Goal: Transaction & Acquisition: Purchase product/service

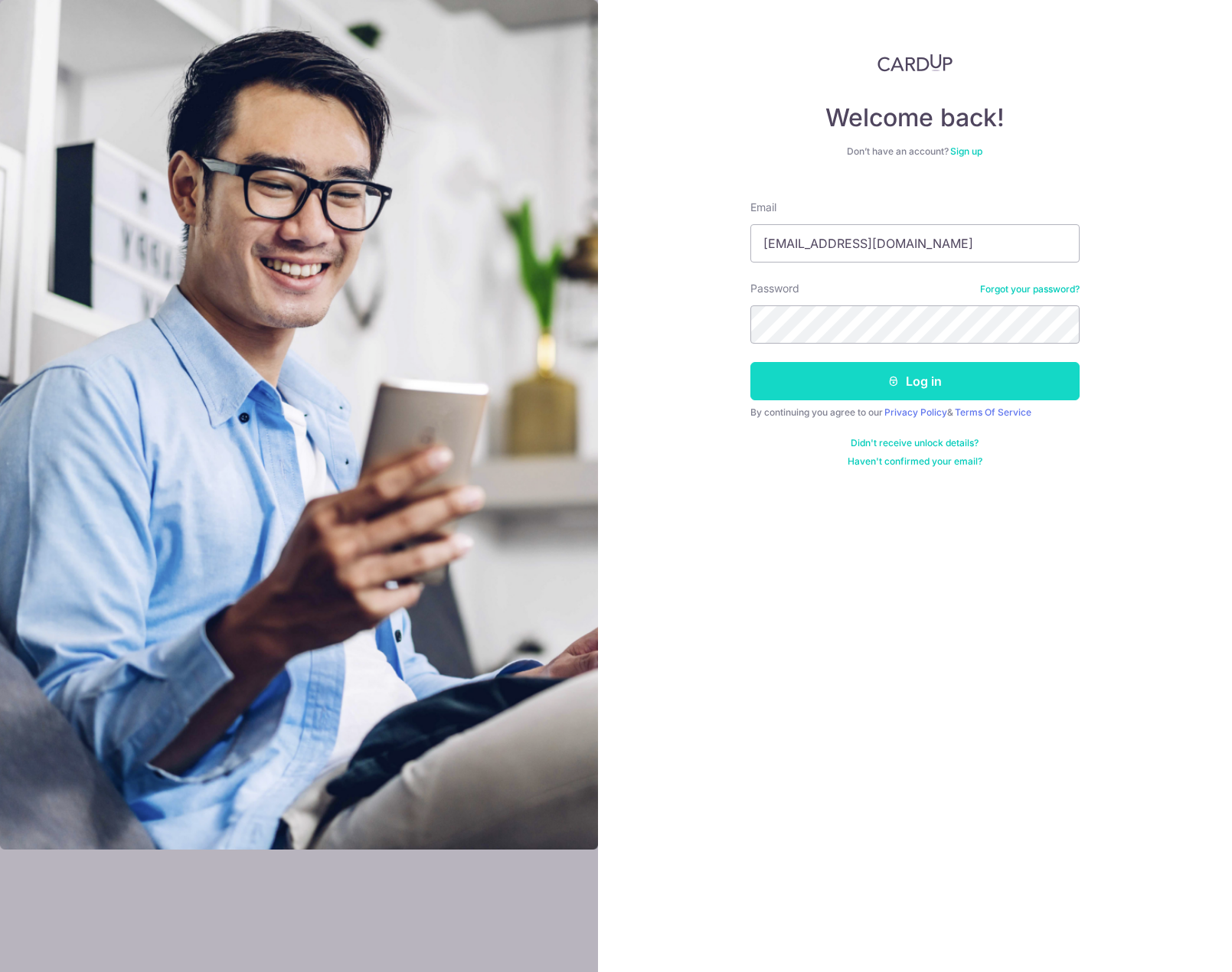
click at [969, 385] on button "Log in" at bounding box center [915, 380] width 329 height 38
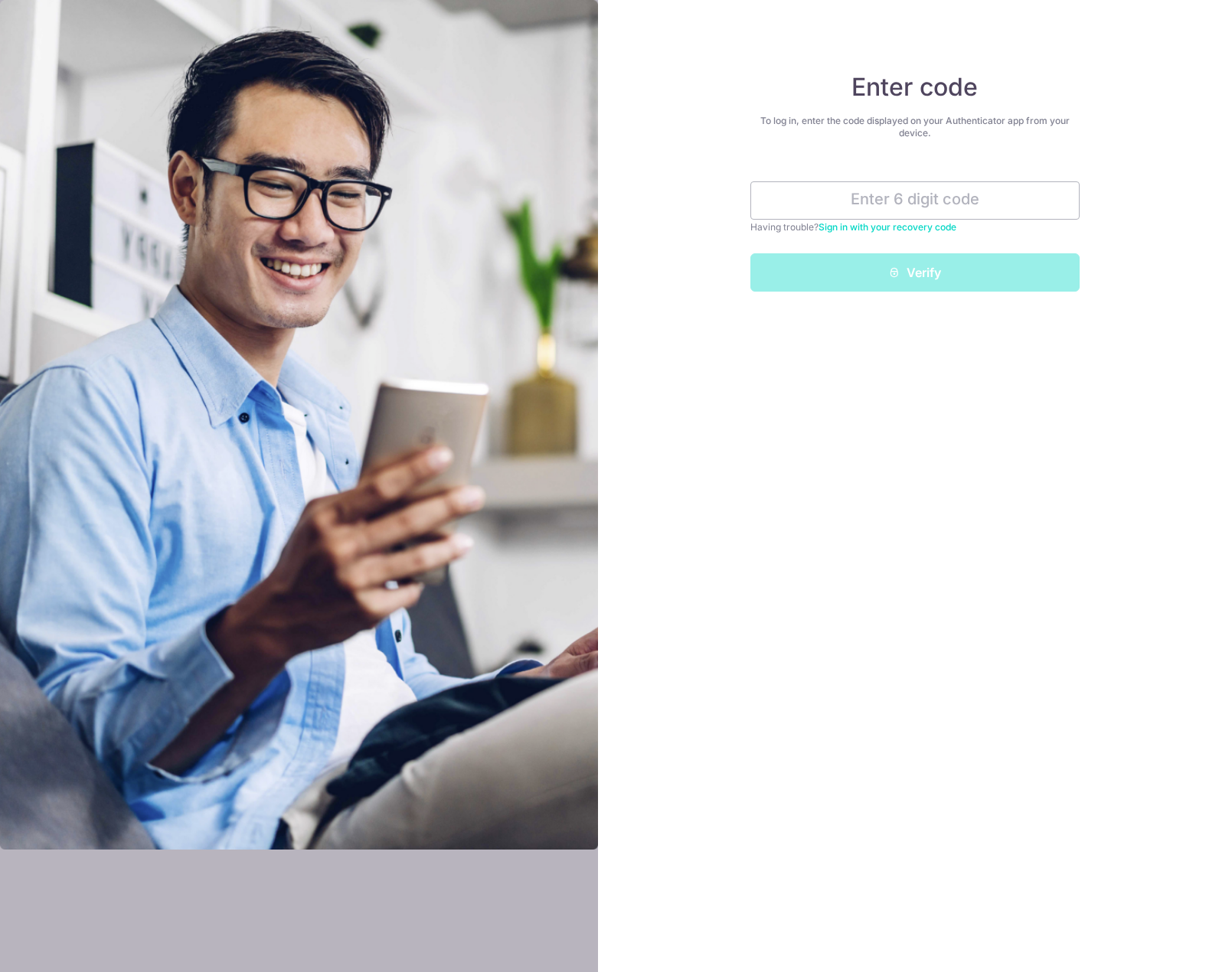
click at [899, 228] on link "Sign in with your recovery code" at bounding box center [887, 227] width 138 height 11
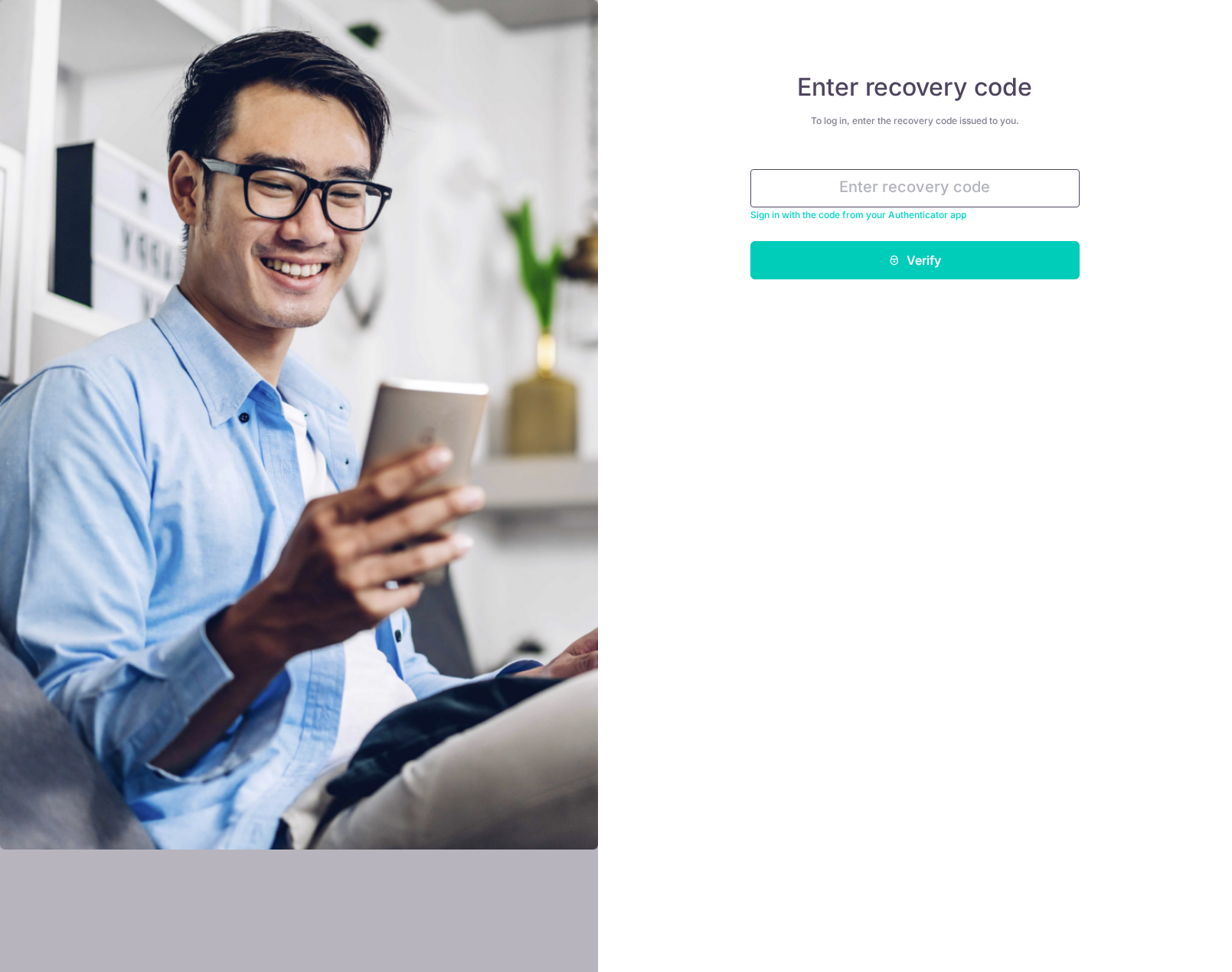
click at [834, 187] on input "text" at bounding box center [915, 188] width 329 height 38
paste input "366a6-b88dc-5002e"
type input "366a6-b88dc-5002e"
click at [1037, 258] on button "Verify" at bounding box center [915, 260] width 329 height 38
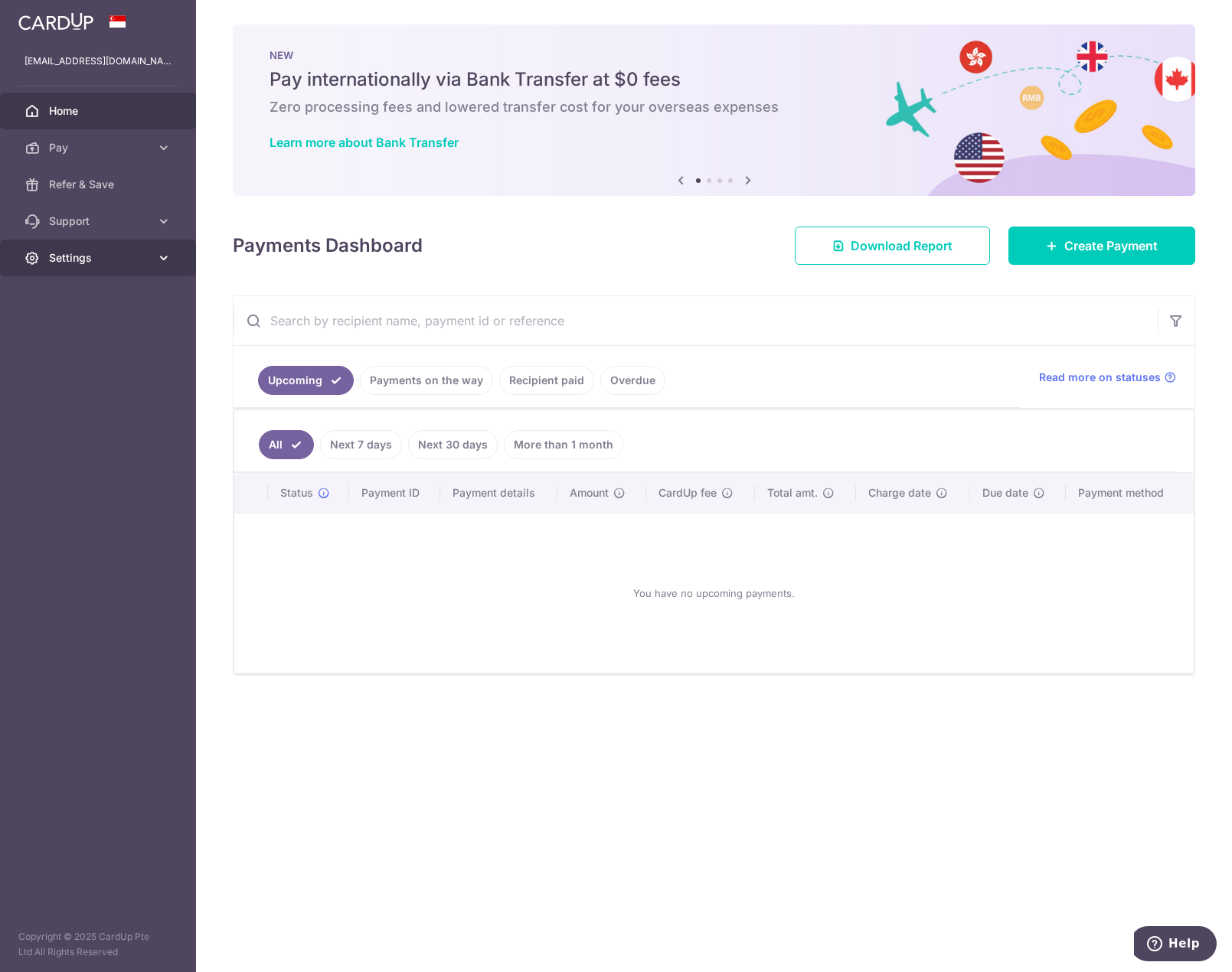
click at [162, 260] on icon at bounding box center [164, 258] width 16 height 16
click at [93, 301] on span "Account" at bounding box center [99, 294] width 101 height 16
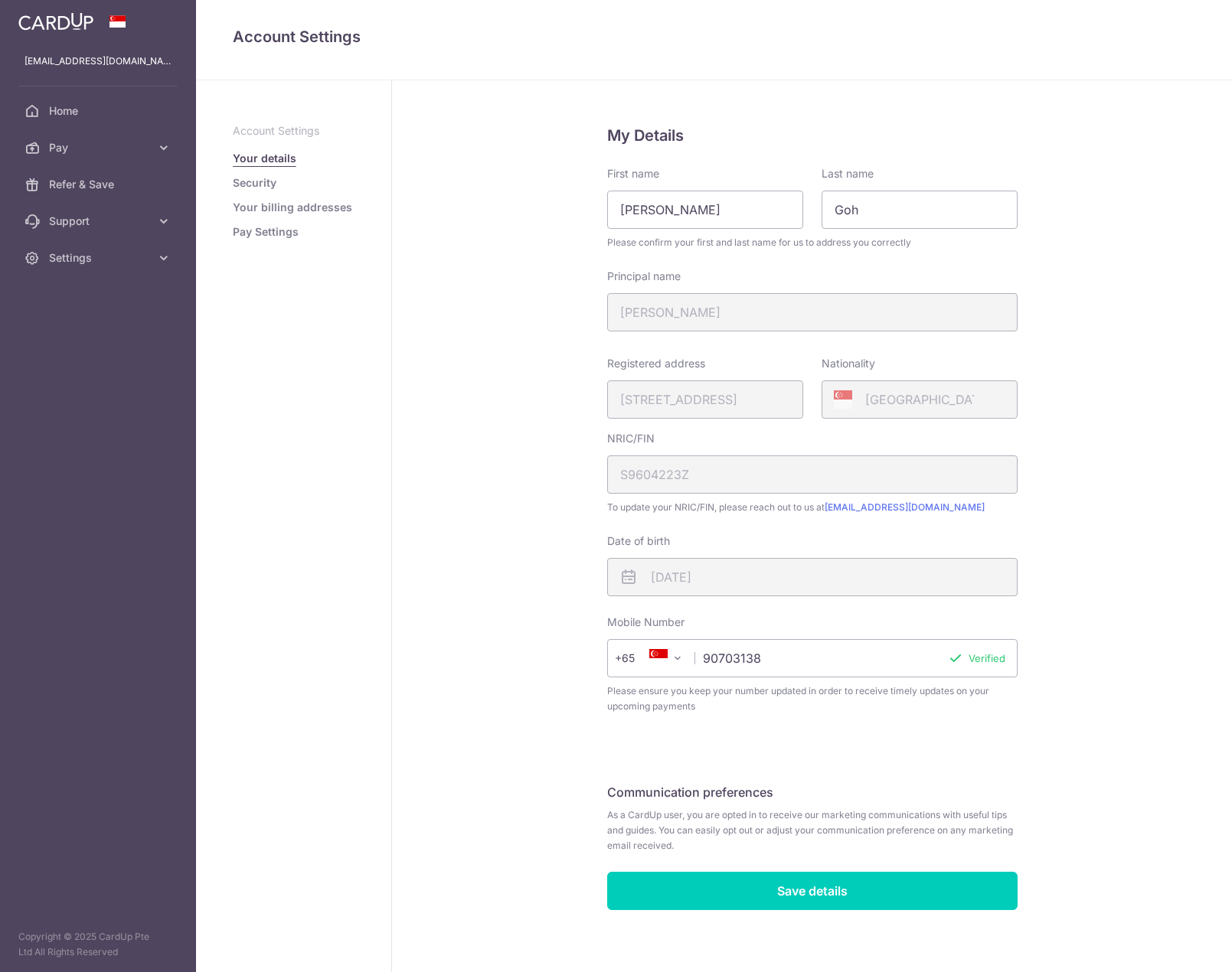
click at [294, 210] on link "Your billing addresses" at bounding box center [292, 207] width 119 height 16
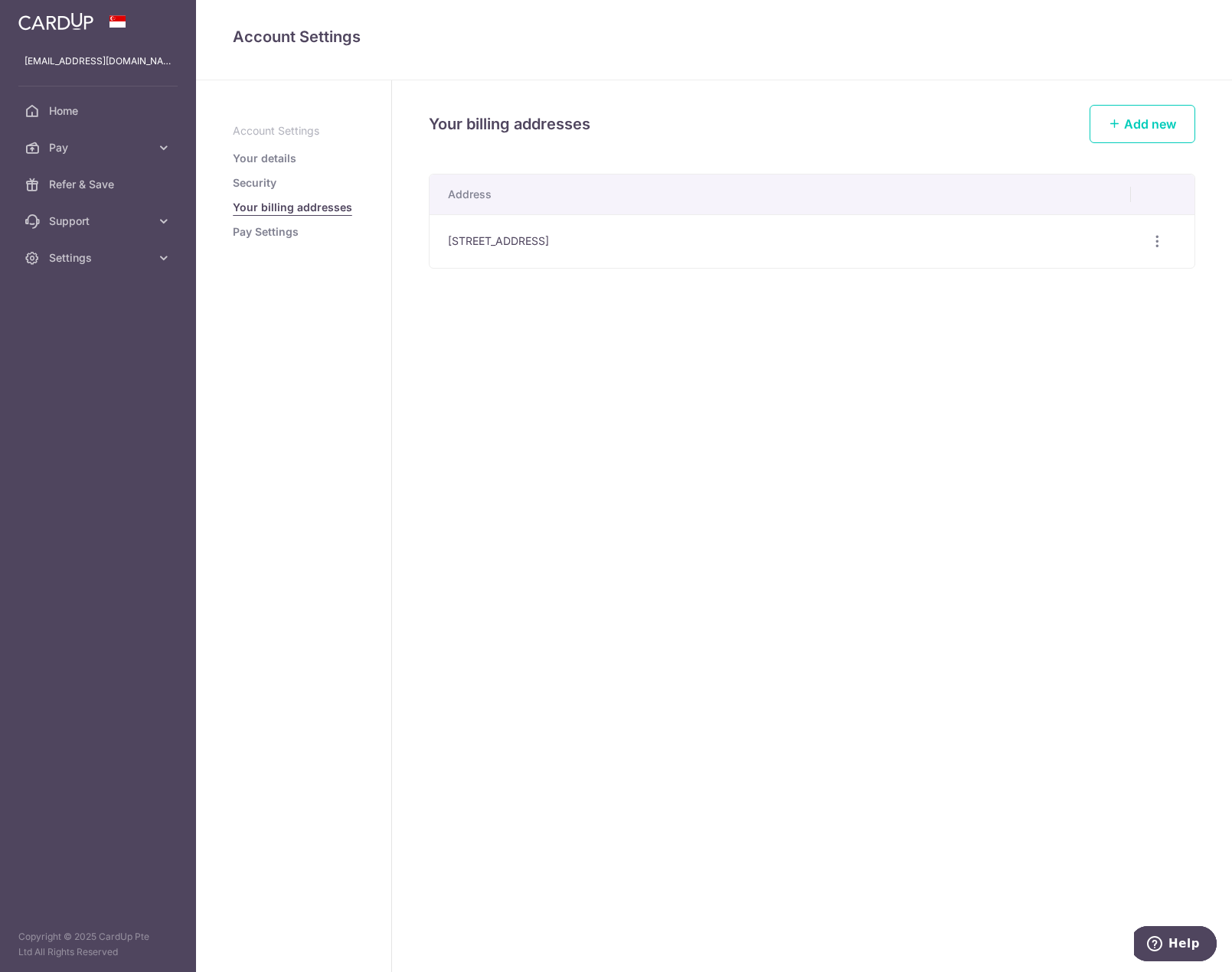
click at [264, 184] on link "Security" at bounding box center [254, 183] width 43 height 16
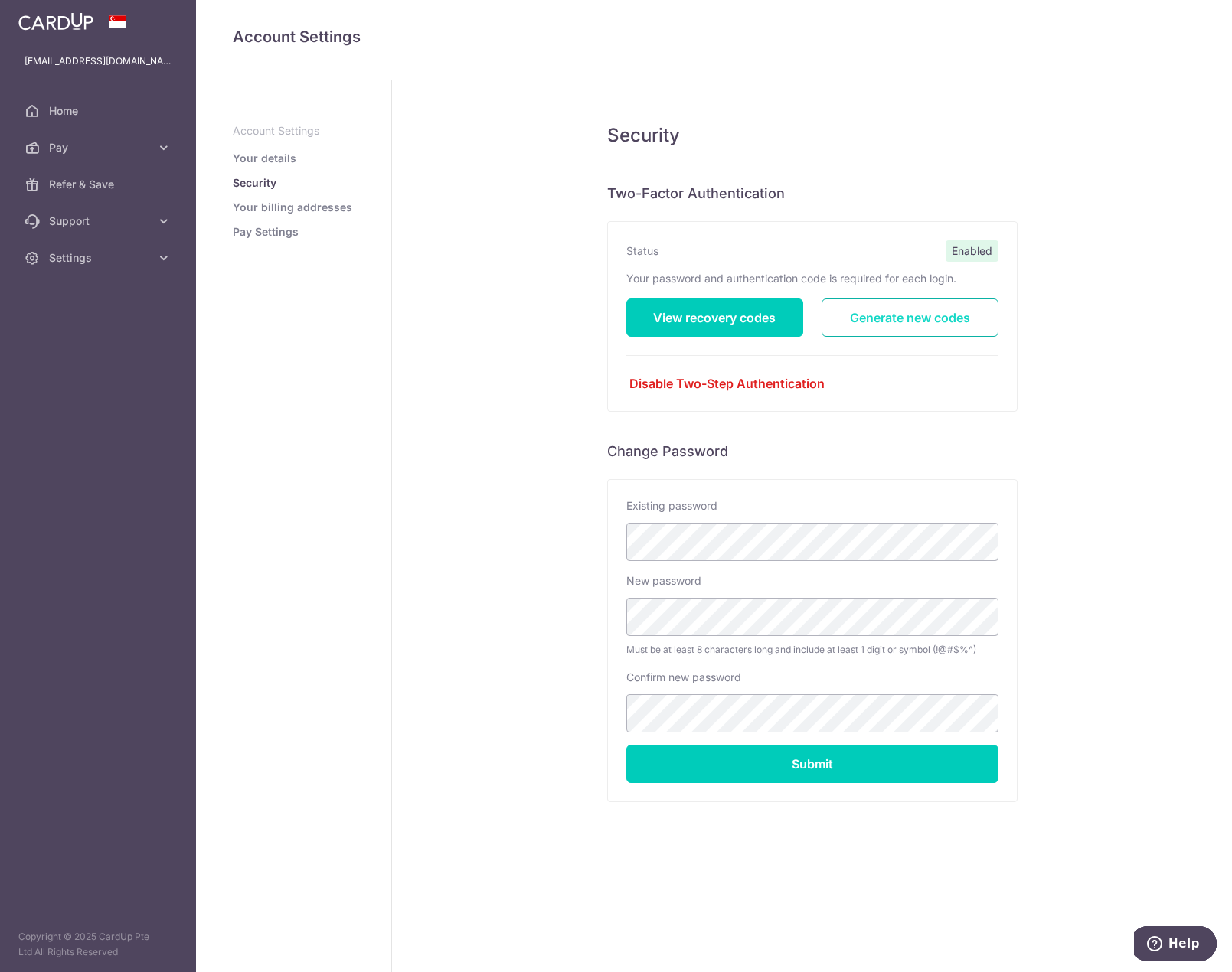
click at [915, 322] on link "Generate new codes" at bounding box center [909, 317] width 177 height 38
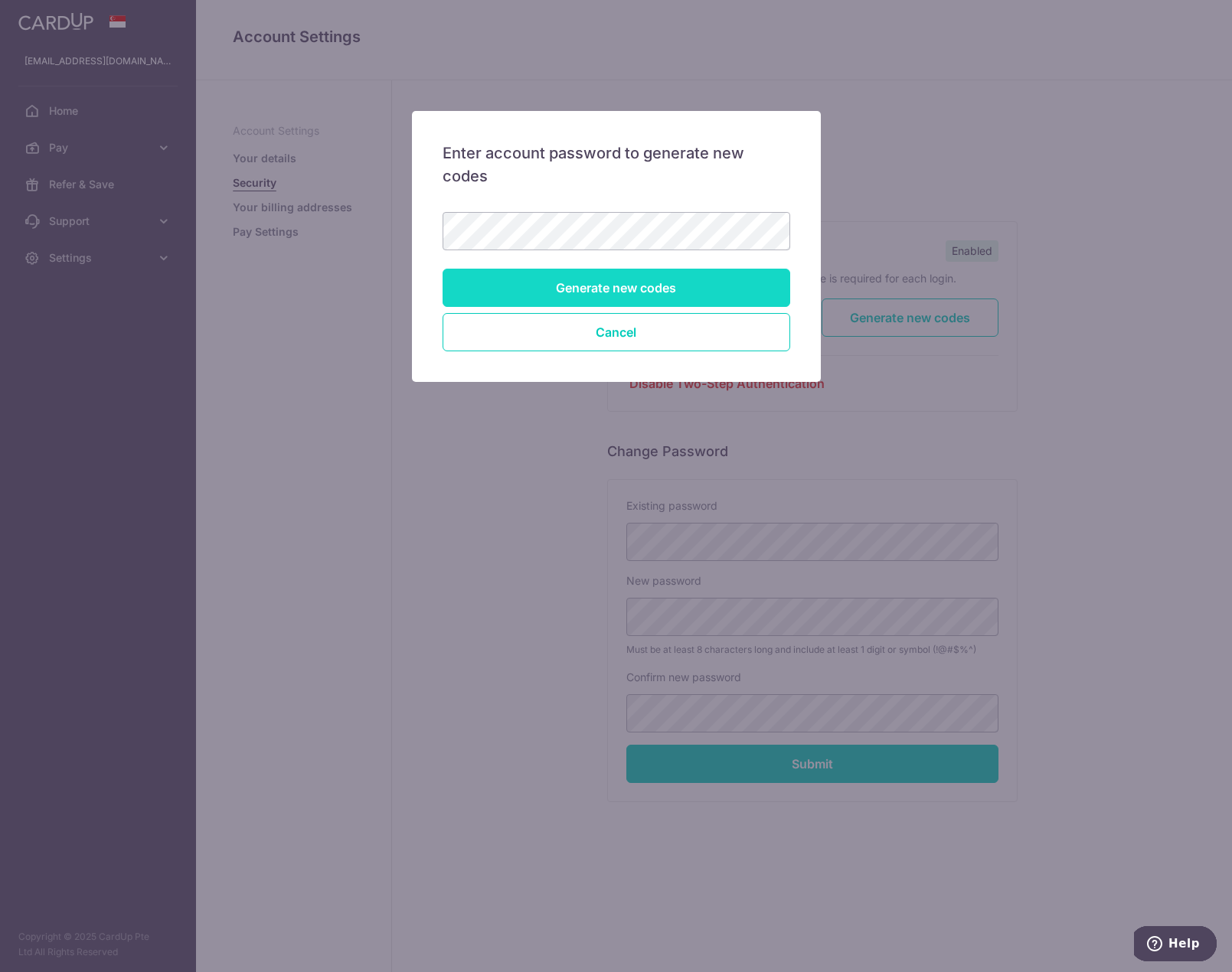
click at [634, 281] on input "Generate new codes" at bounding box center [616, 287] width 348 height 38
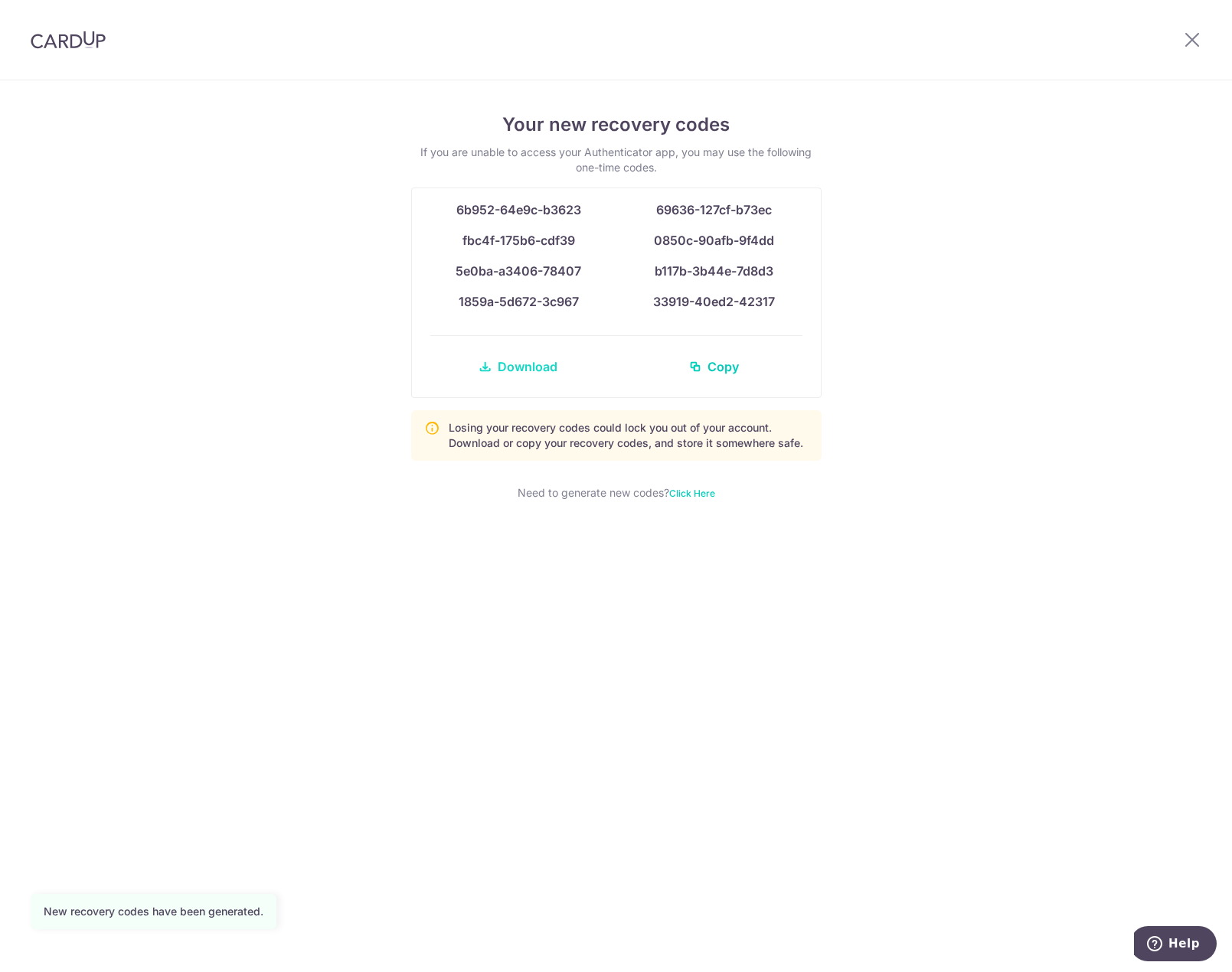
click at [515, 369] on span "Download" at bounding box center [527, 366] width 60 height 18
click at [1192, 38] on icon at bounding box center [1192, 39] width 18 height 19
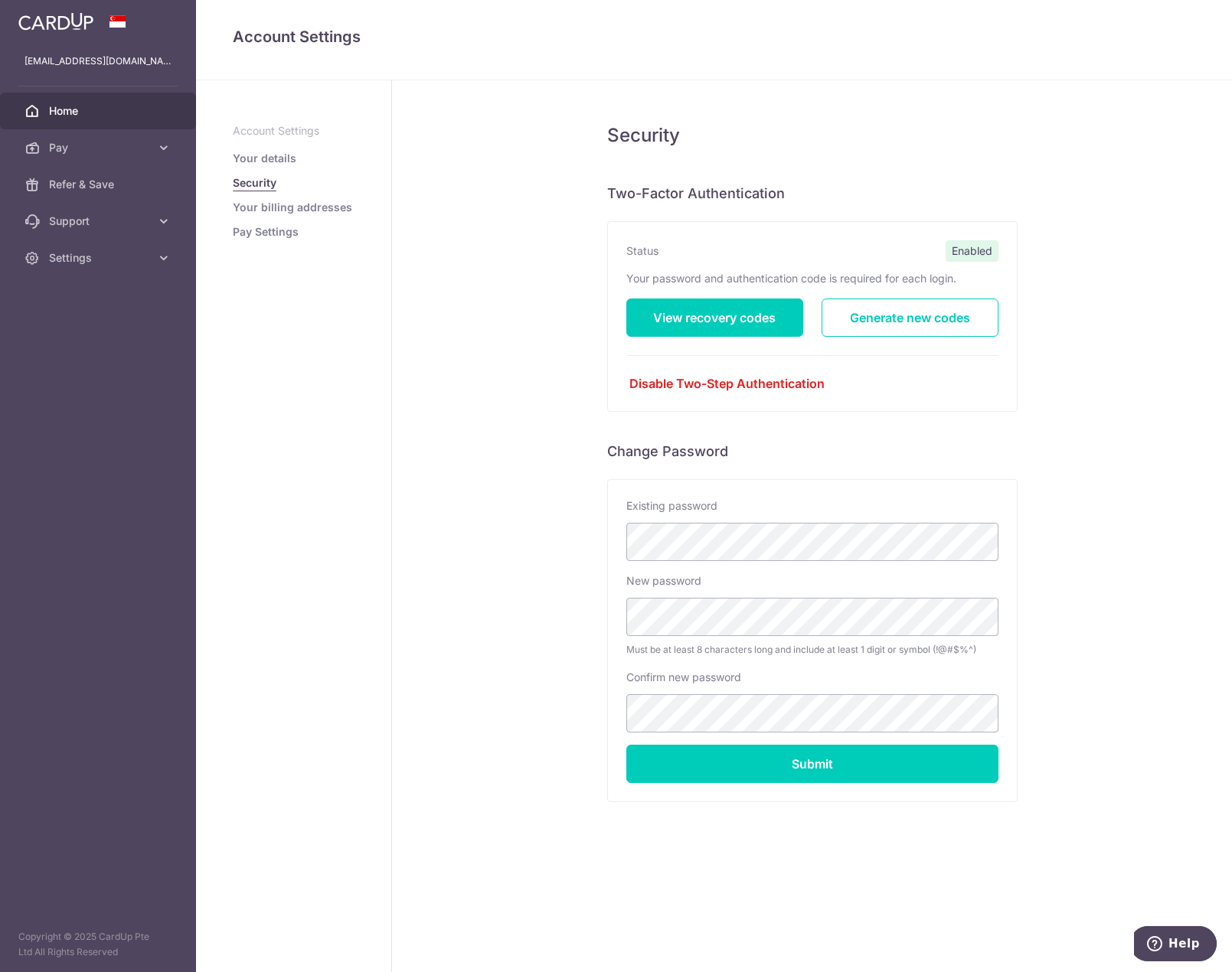
click at [79, 108] on span "Home" at bounding box center [99, 111] width 101 height 16
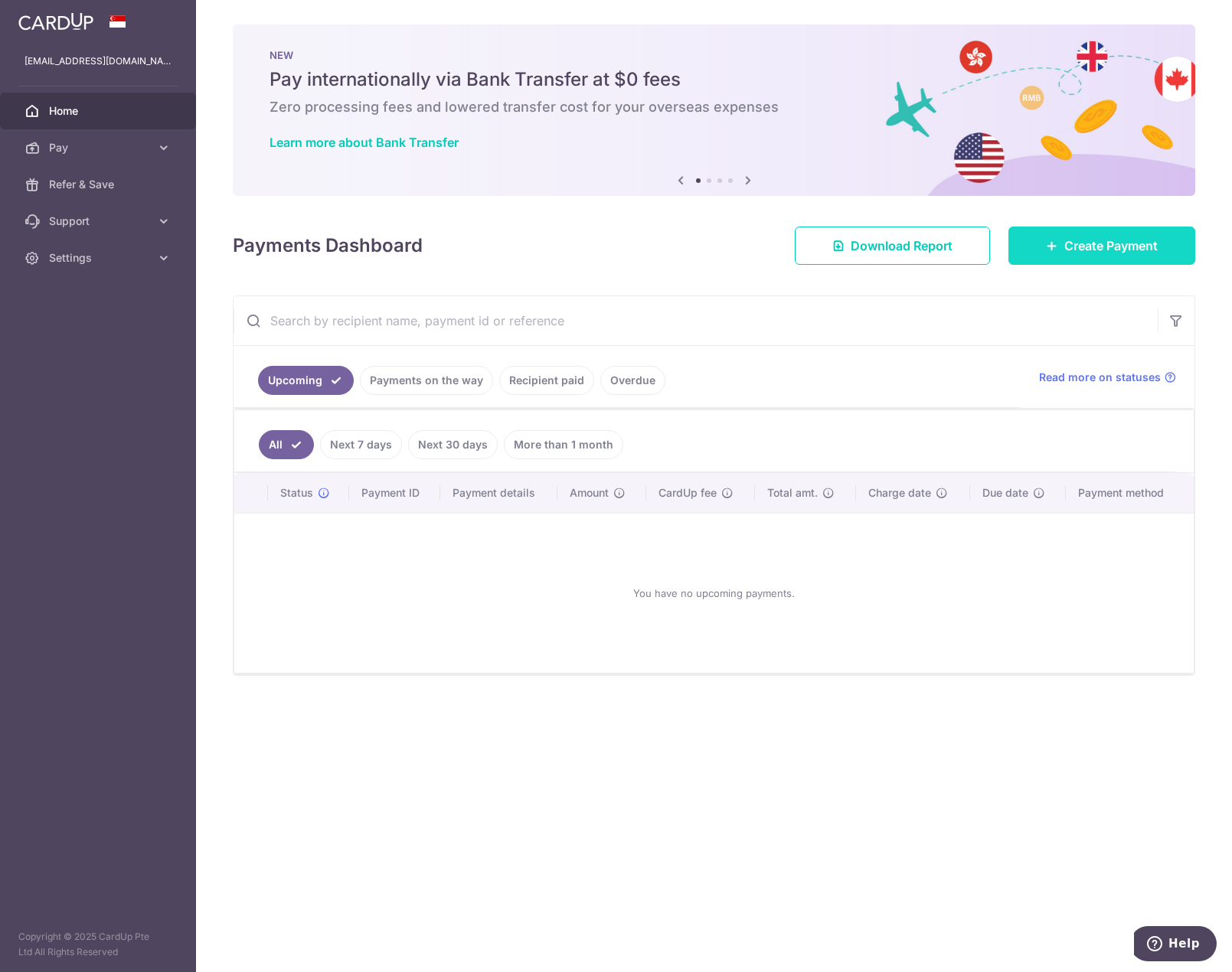
click at [1097, 240] on span "Create Payment" at bounding box center [1110, 246] width 93 height 18
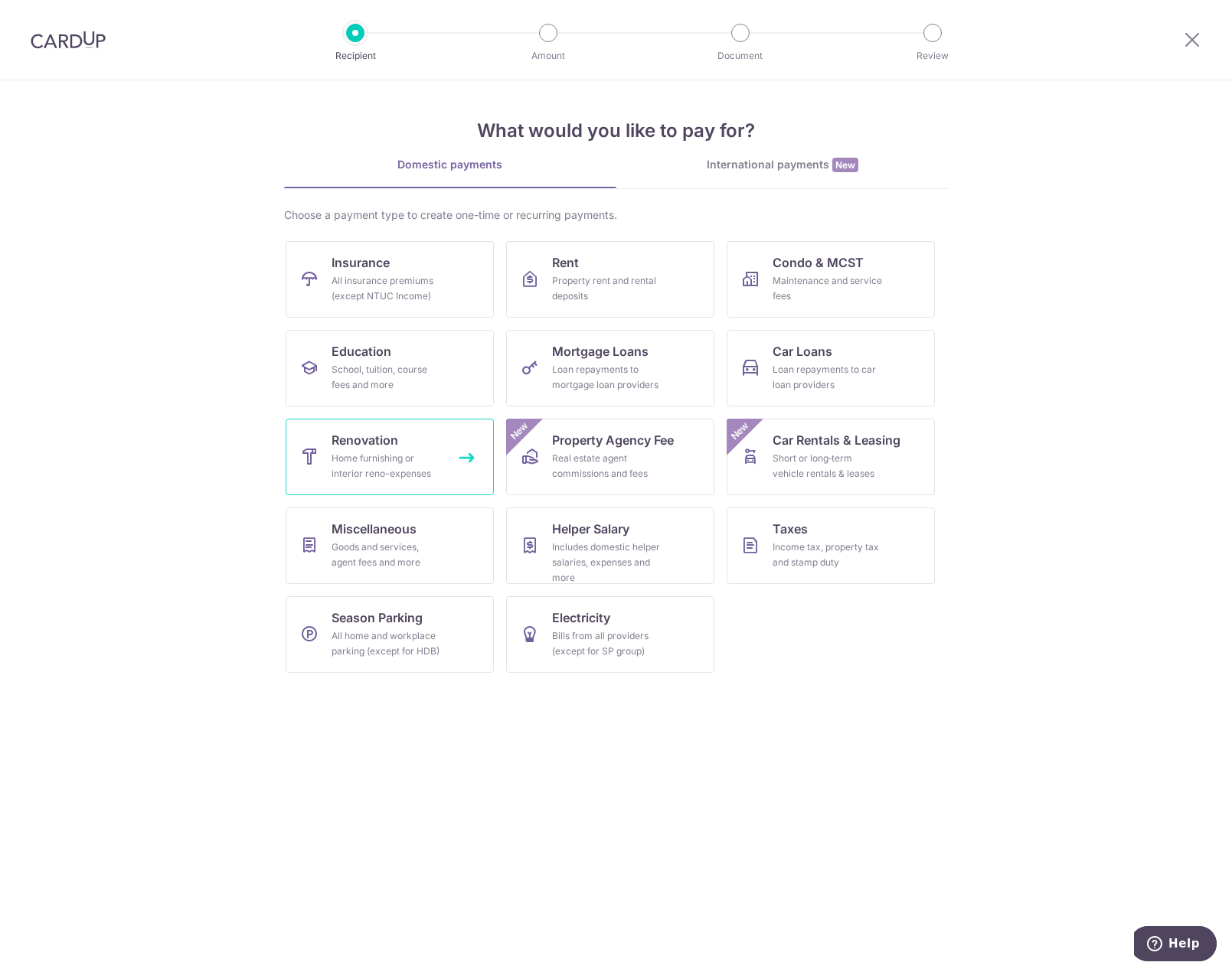
click at [446, 470] on link "Renovation Home furnishing or interior reno-expenses" at bounding box center [389, 457] width 208 height 77
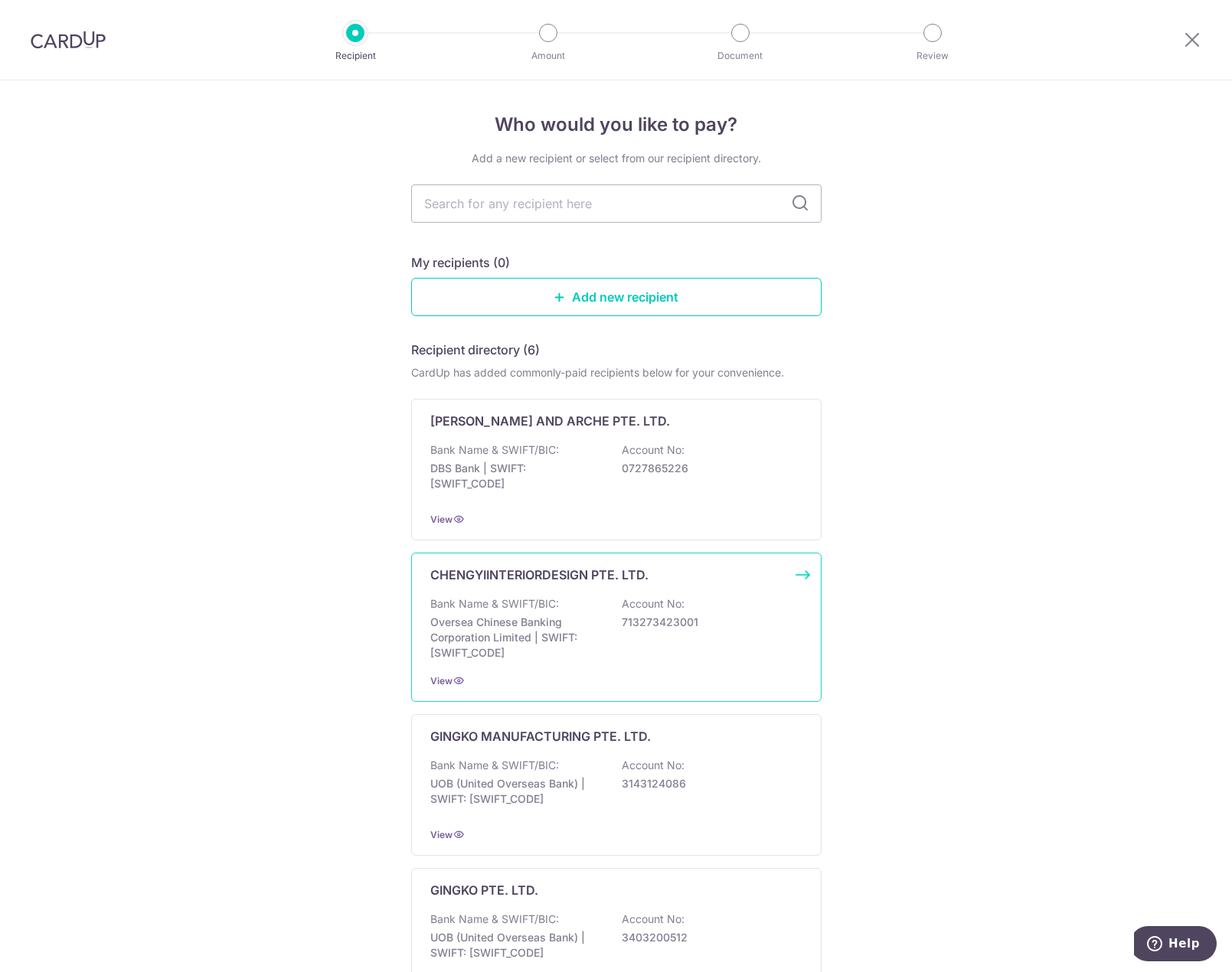
click at [573, 583] on p "CHENGYIINTERIORDESIGN PTE. LTD." at bounding box center [539, 575] width 218 height 18
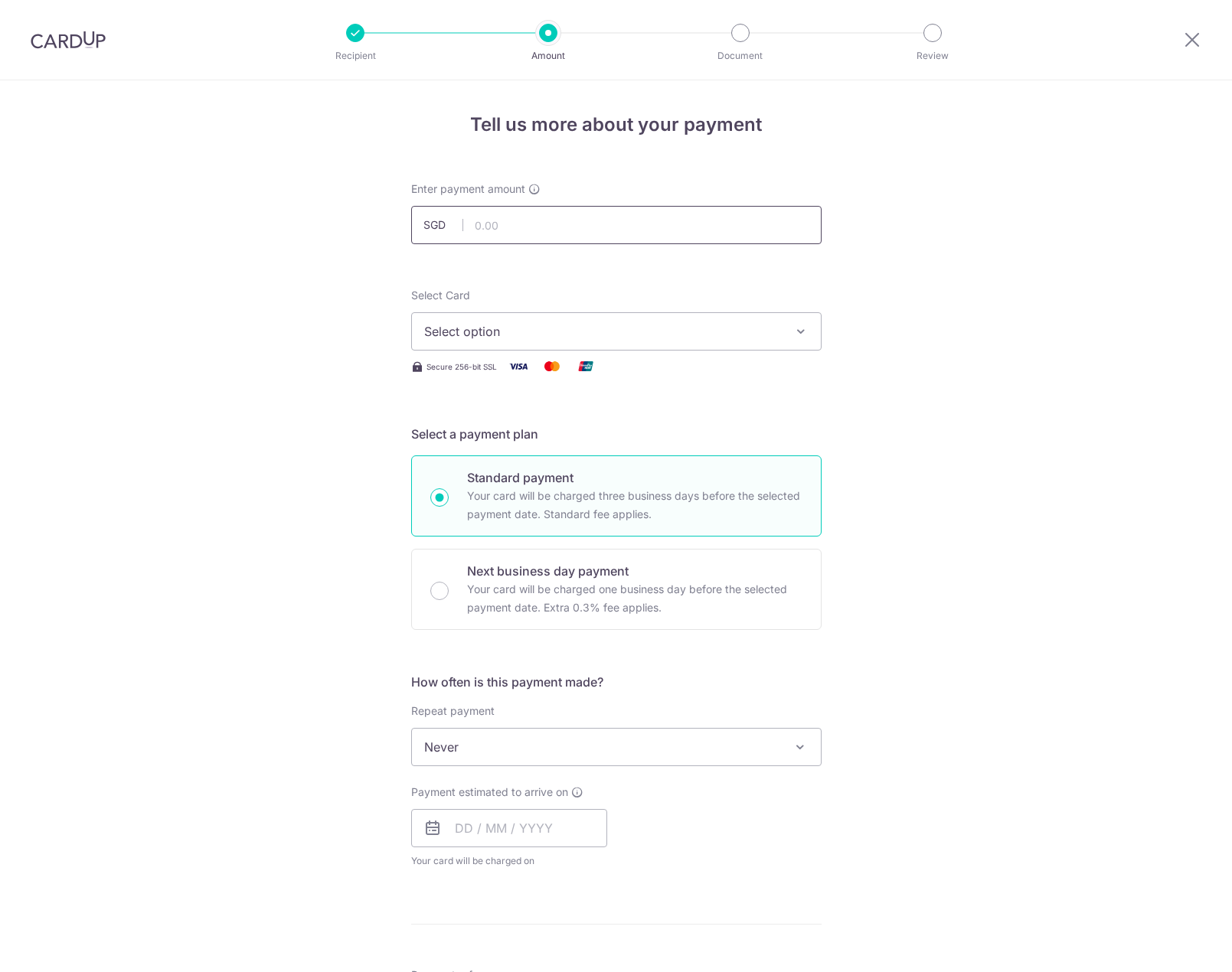
click at [586, 224] on input "text" at bounding box center [616, 225] width 411 height 38
type input "6,033.00"
click at [643, 324] on span "Select option" at bounding box center [602, 331] width 357 height 18
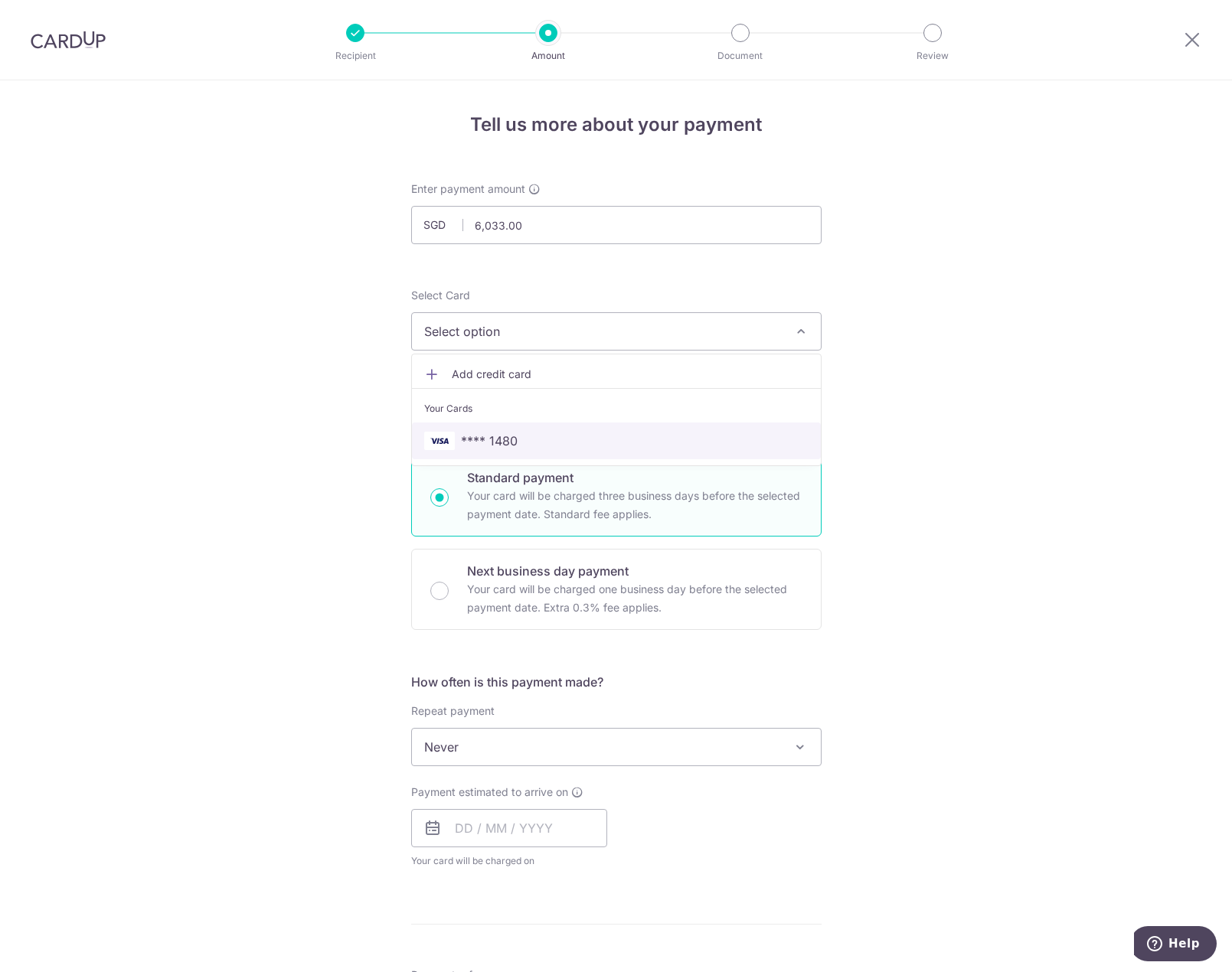
click at [581, 437] on span "**** 1480" at bounding box center [615, 441] width 384 height 18
click at [770, 753] on span "Never" at bounding box center [616, 747] width 409 height 37
click at [912, 757] on div "Tell us more about your payment Enter payment amount SGD 6,033.00 6033.00 Selec…" at bounding box center [616, 824] width 1232 height 1487
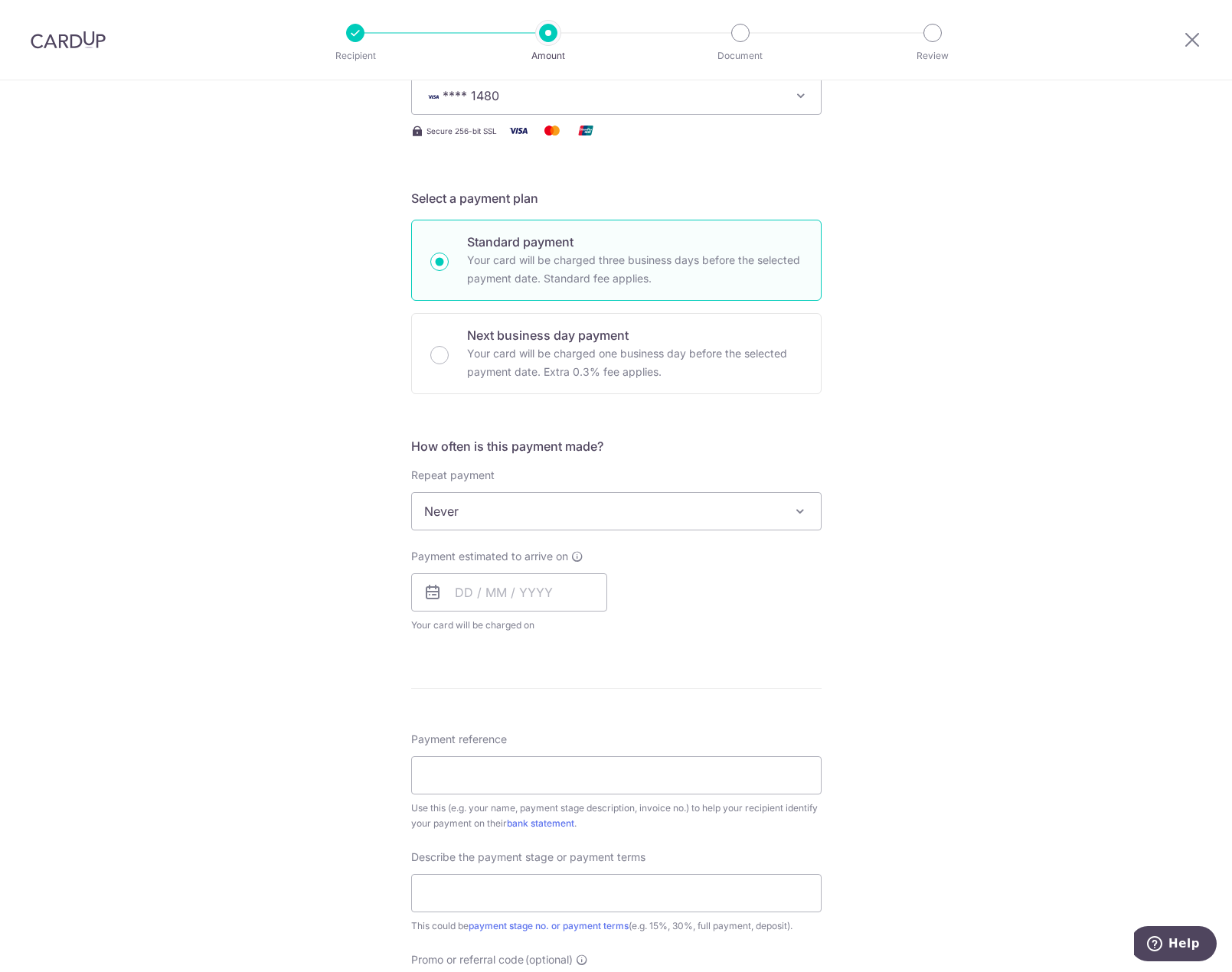
scroll to position [255, 0]
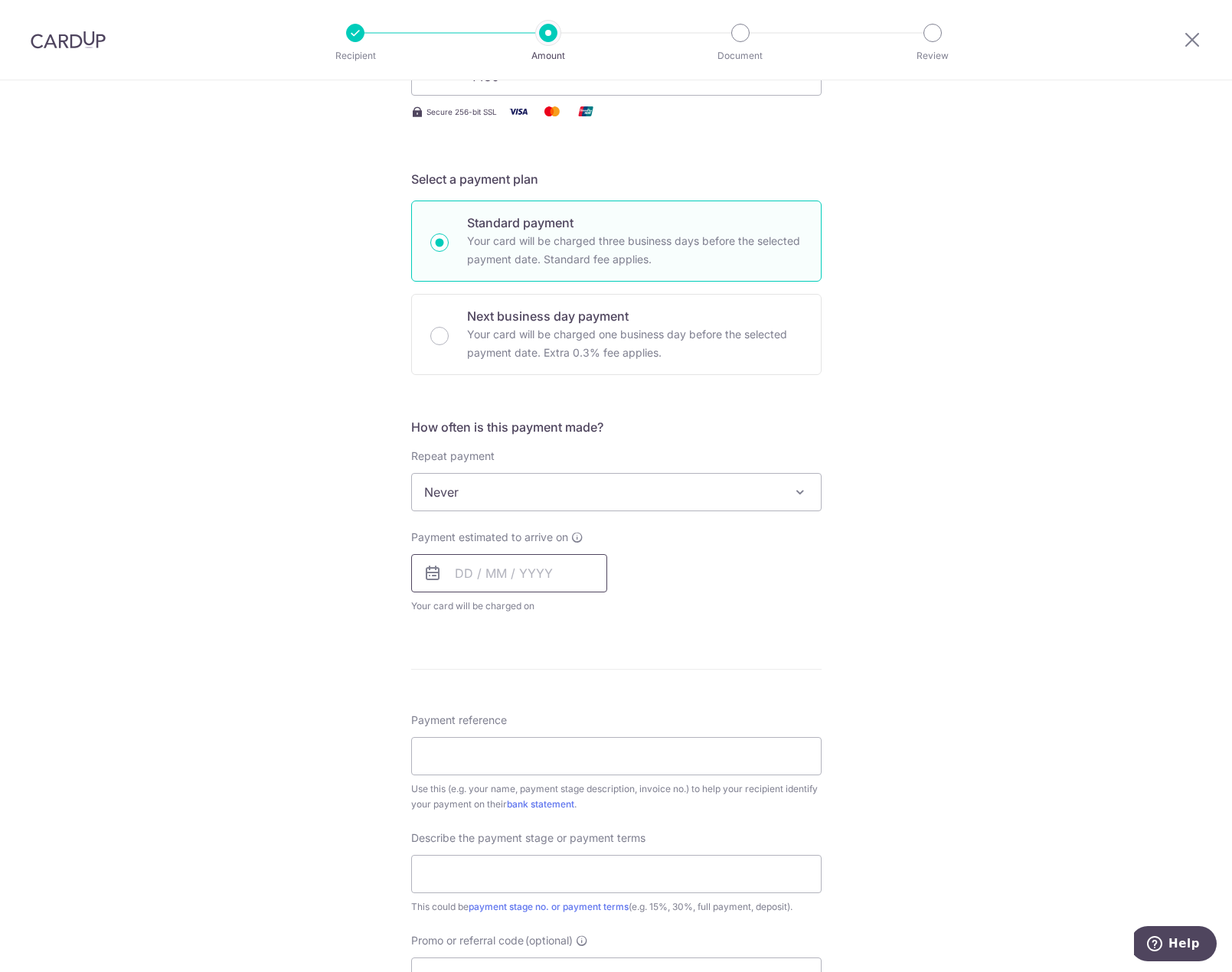
click at [524, 572] on input "text" at bounding box center [509, 572] width 196 height 38
click at [463, 744] on link "13" at bounding box center [473, 743] width 24 height 24
type input "[DATE]"
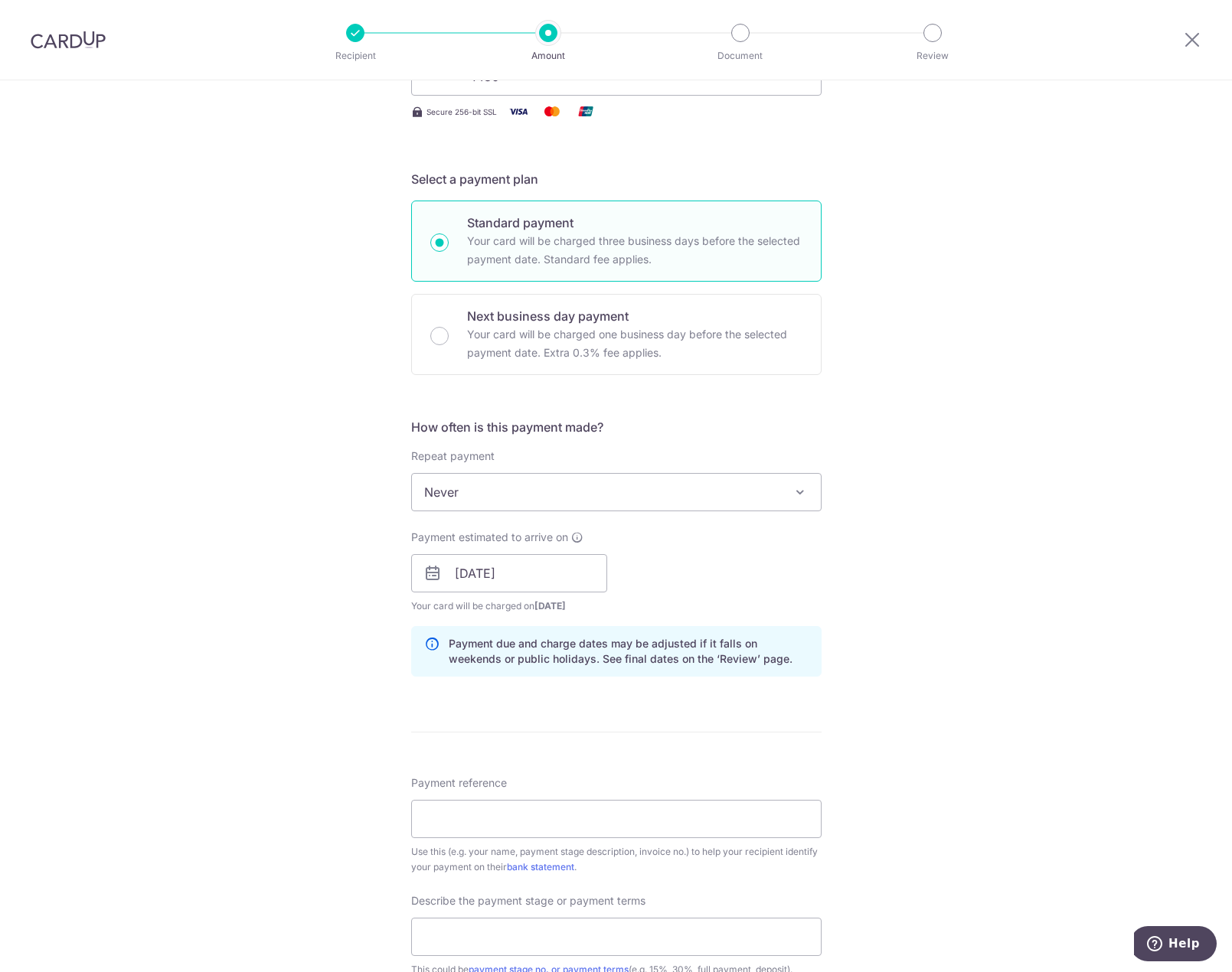
click at [904, 677] on div "Tell us more about your payment Enter payment amount SGD 6,033.00 6033.00 Selec…" at bounding box center [616, 600] width 1232 height 1550
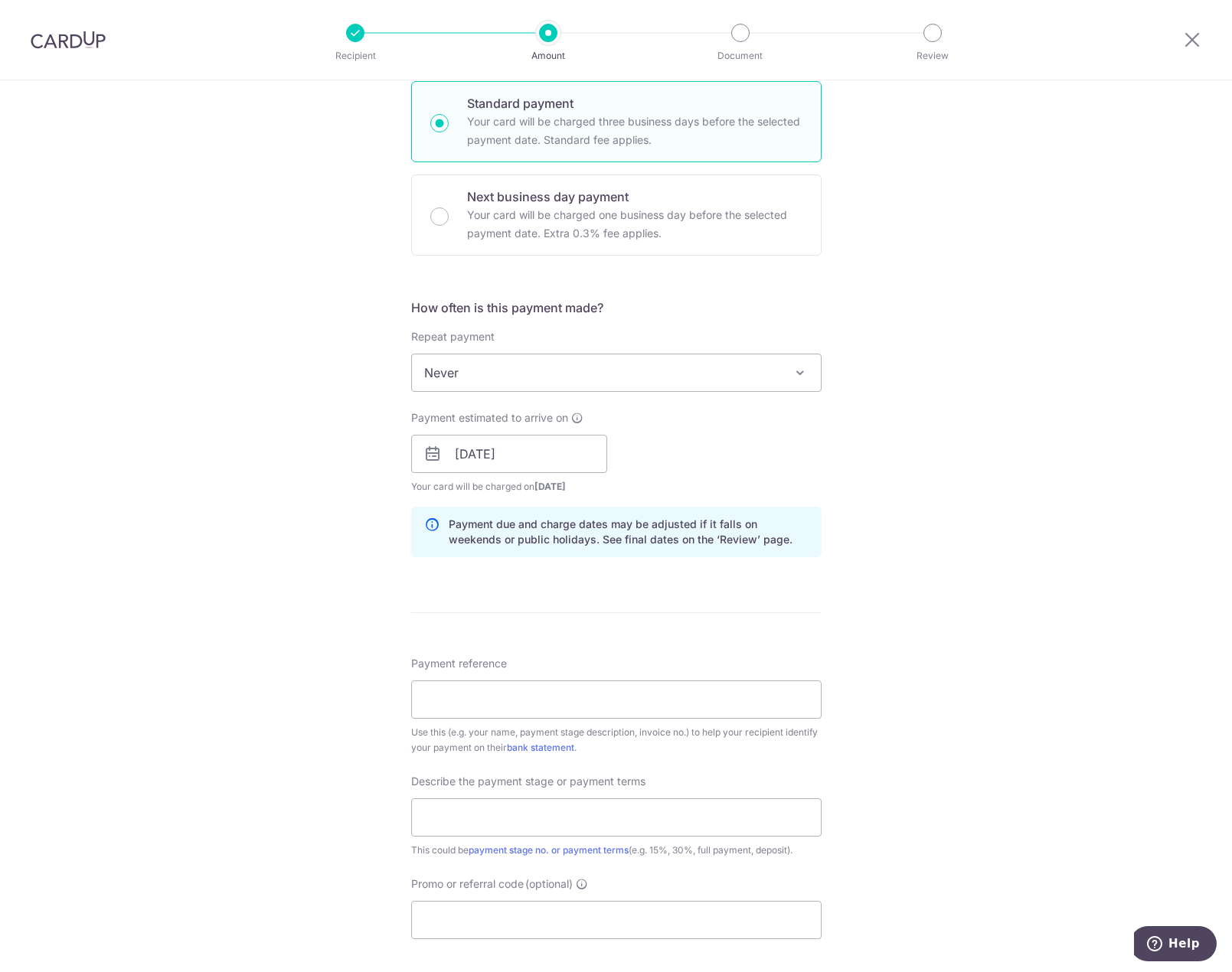
scroll to position [511, 0]
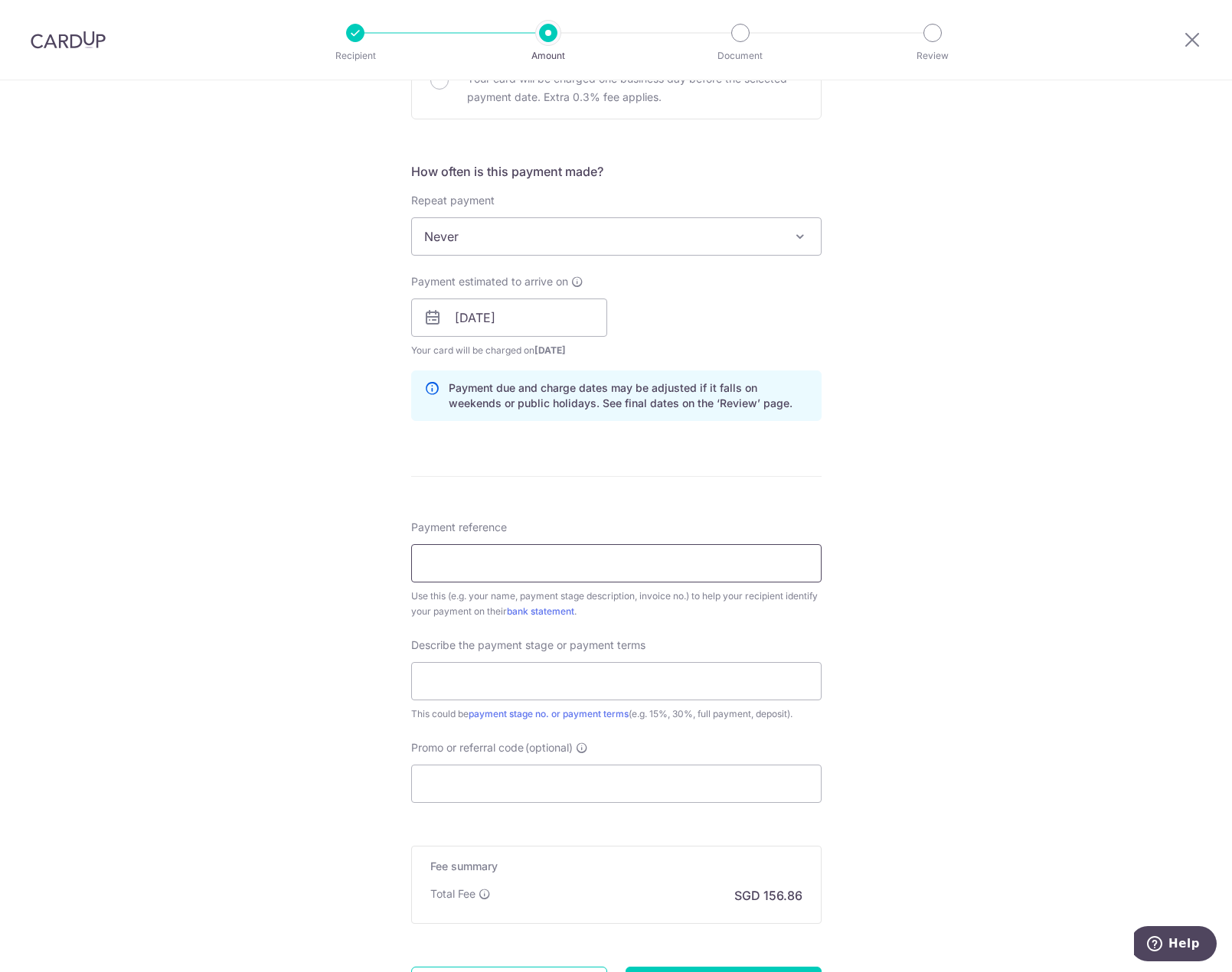
click at [511, 545] on input "Payment reference" at bounding box center [616, 562] width 411 height 38
type input "[PERSON_NAME]"
click at [531, 671] on input "text" at bounding box center [616, 681] width 411 height 38
click at [532, 681] on input "10% (2nd Deposit - part of 50%)" at bounding box center [616, 681] width 411 height 38
drag, startPoint x: 579, startPoint y: 680, endPoint x: 556, endPoint y: 680, distance: 23.0
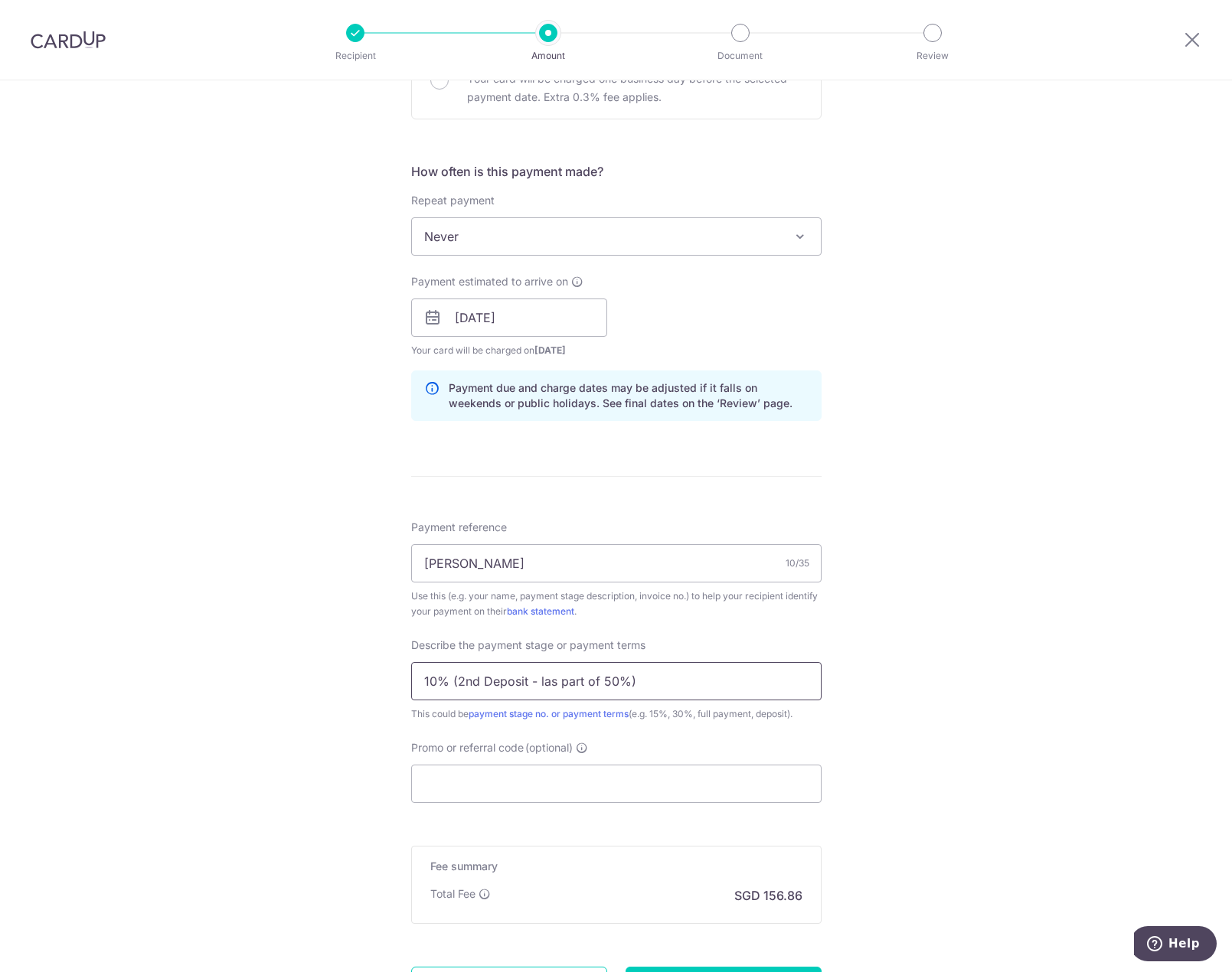
click at [556, 680] on input "10% (2nd Deposit - las part of 50%)" at bounding box center [616, 681] width 411 height 38
type input "10% (2nd Deposit - last of 50%)"
click at [752, 788] on input "Promo or referral code (optional)" at bounding box center [616, 783] width 411 height 38
paste input "CYID175"
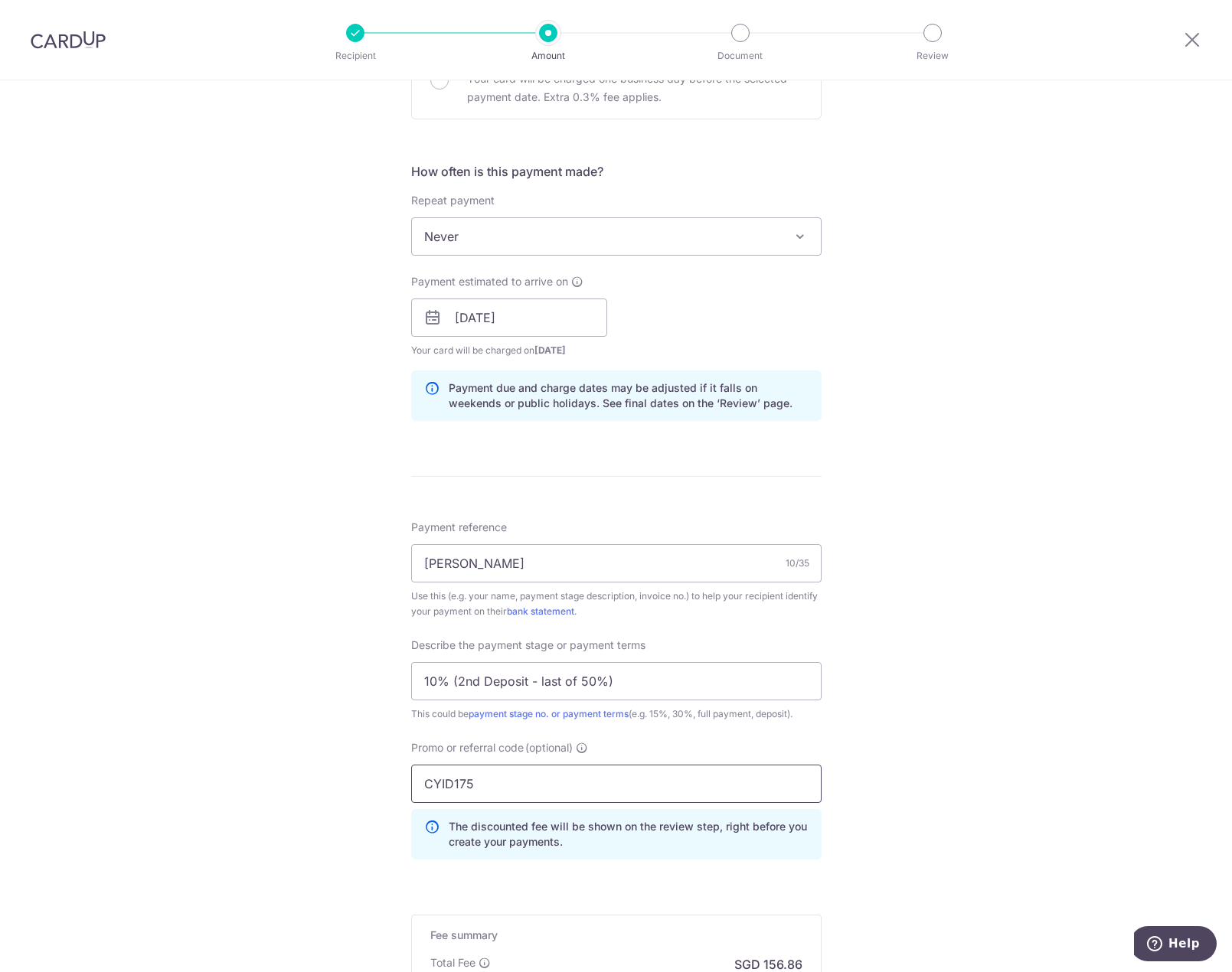
type input "CYID175"
click at [922, 751] on div "Tell us more about your payment Enter payment amount SGD 6,033.00 6033.00 Selec…" at bounding box center [616, 379] width 1232 height 1618
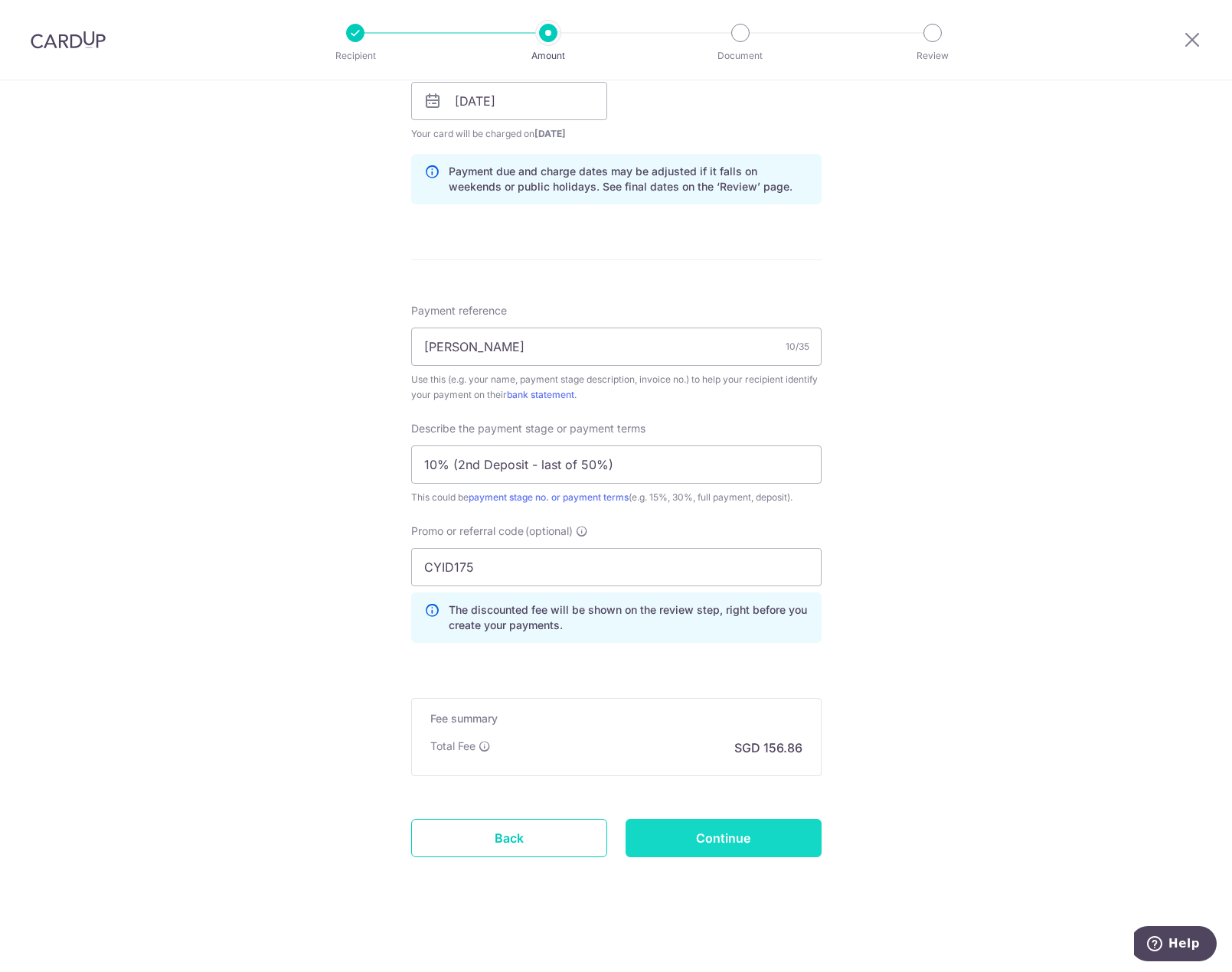
click at [754, 845] on input "Continue" at bounding box center [723, 838] width 196 height 38
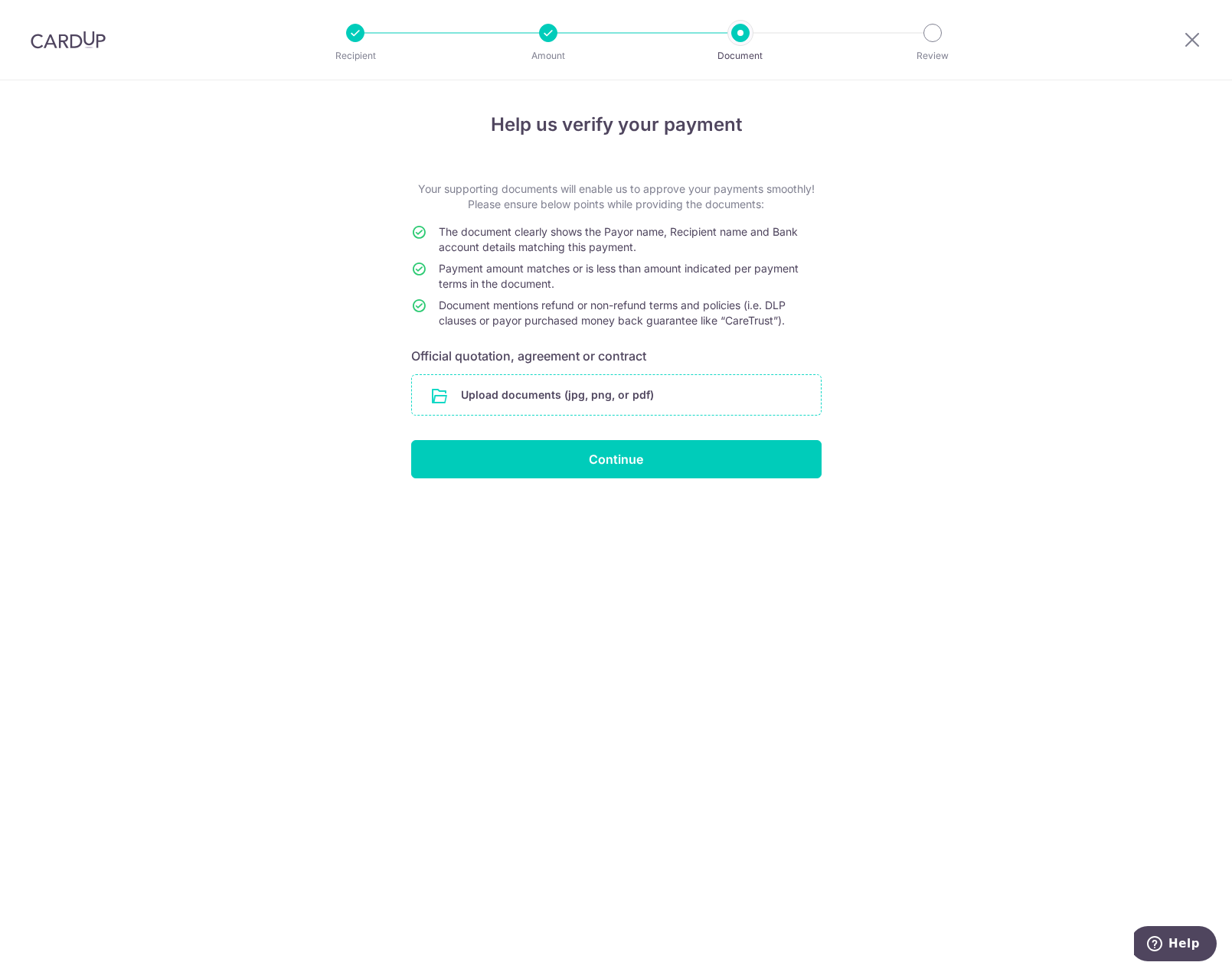
click at [576, 396] on input "file" at bounding box center [616, 395] width 409 height 40
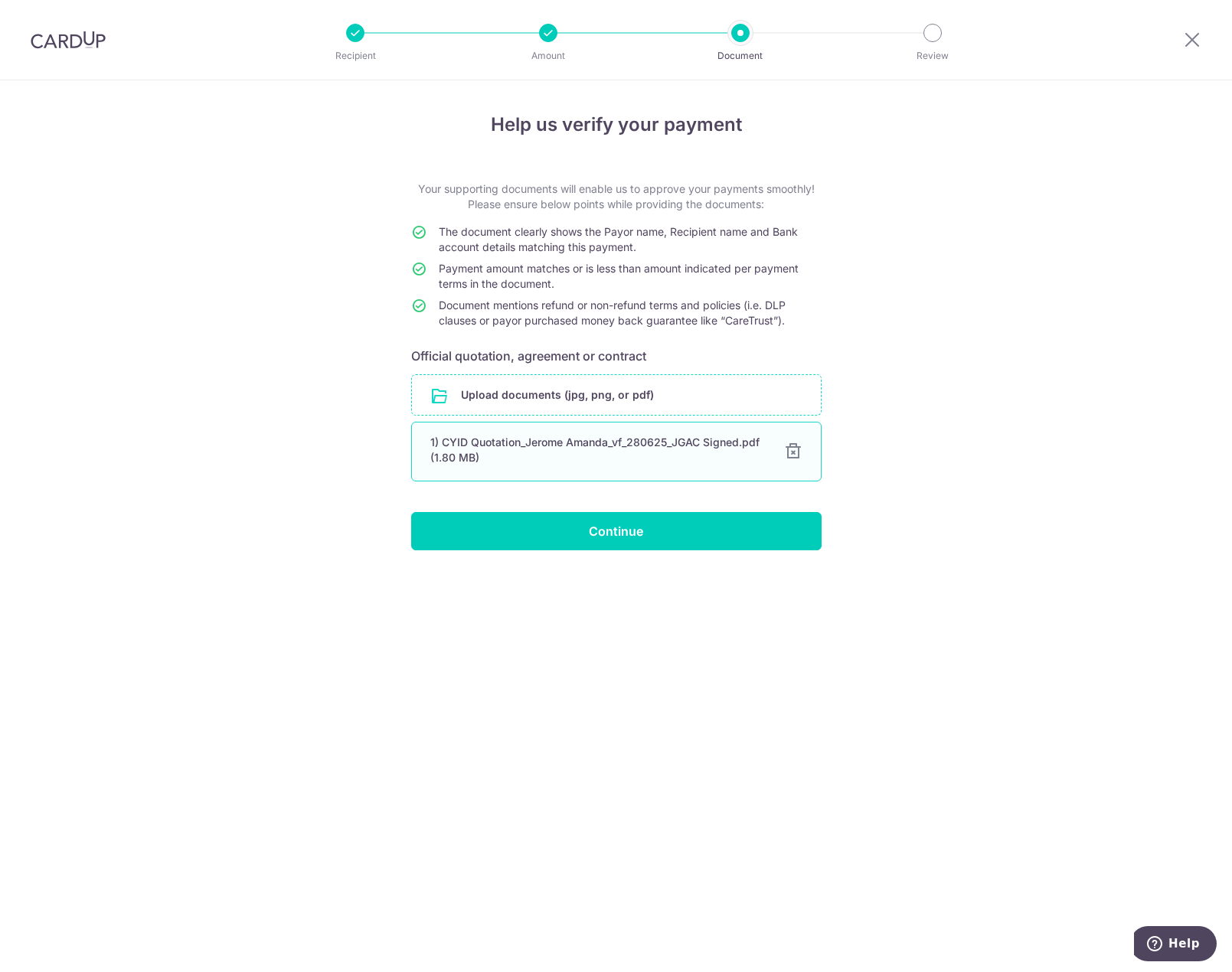
click at [609, 446] on div "1) CYID Quotation_Jerome Amanda_vf_280625_JGAC Signed.pdf (1.80 MB)" at bounding box center [598, 449] width 335 height 31
click at [566, 460] on div "1) CYID Quotation_Jerome Amanda_vf_280625_JGAC Signed.pdf (1.80 MB)" at bounding box center [598, 449] width 335 height 31
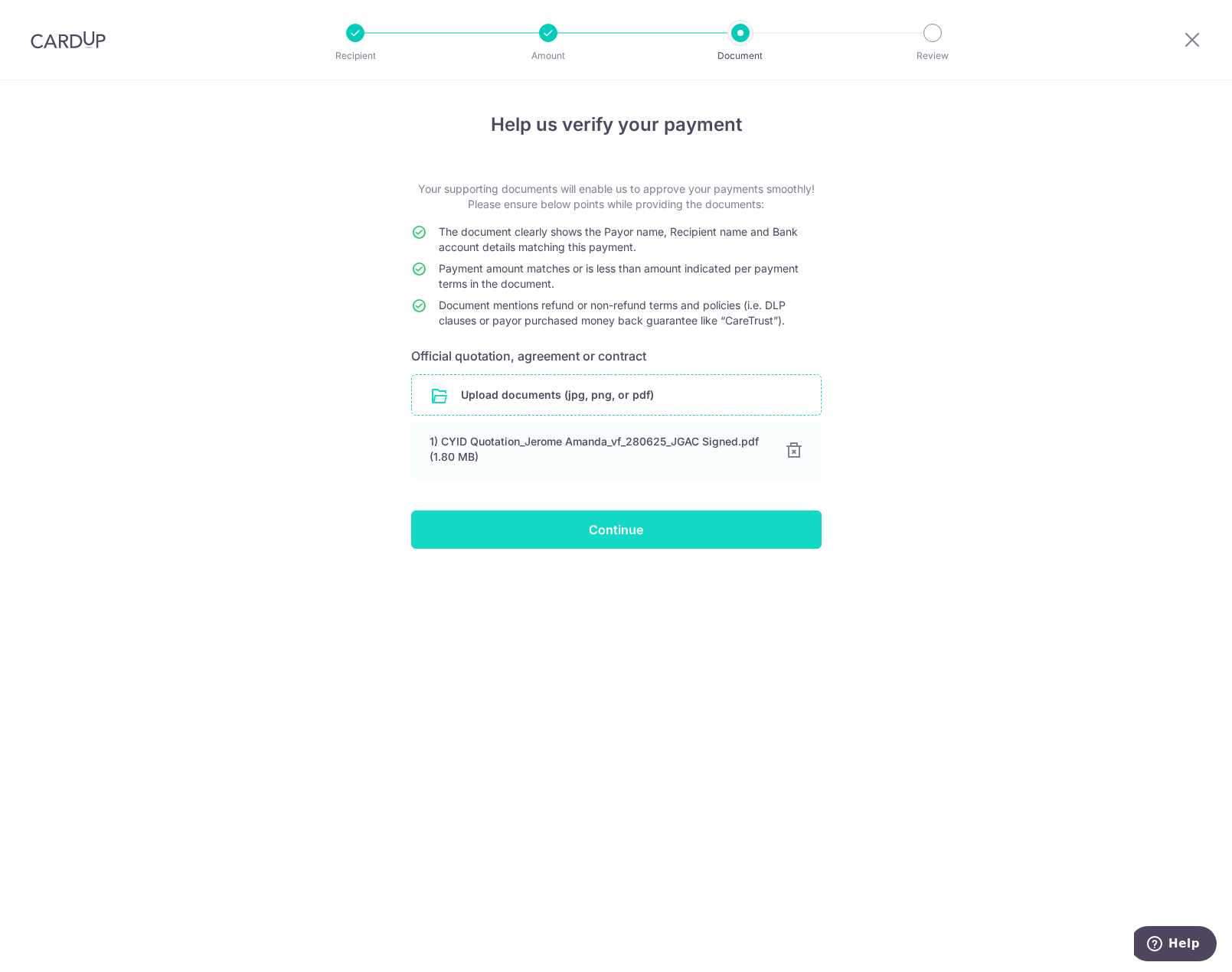
click at [647, 532] on input "Continue" at bounding box center [616, 529] width 411 height 38
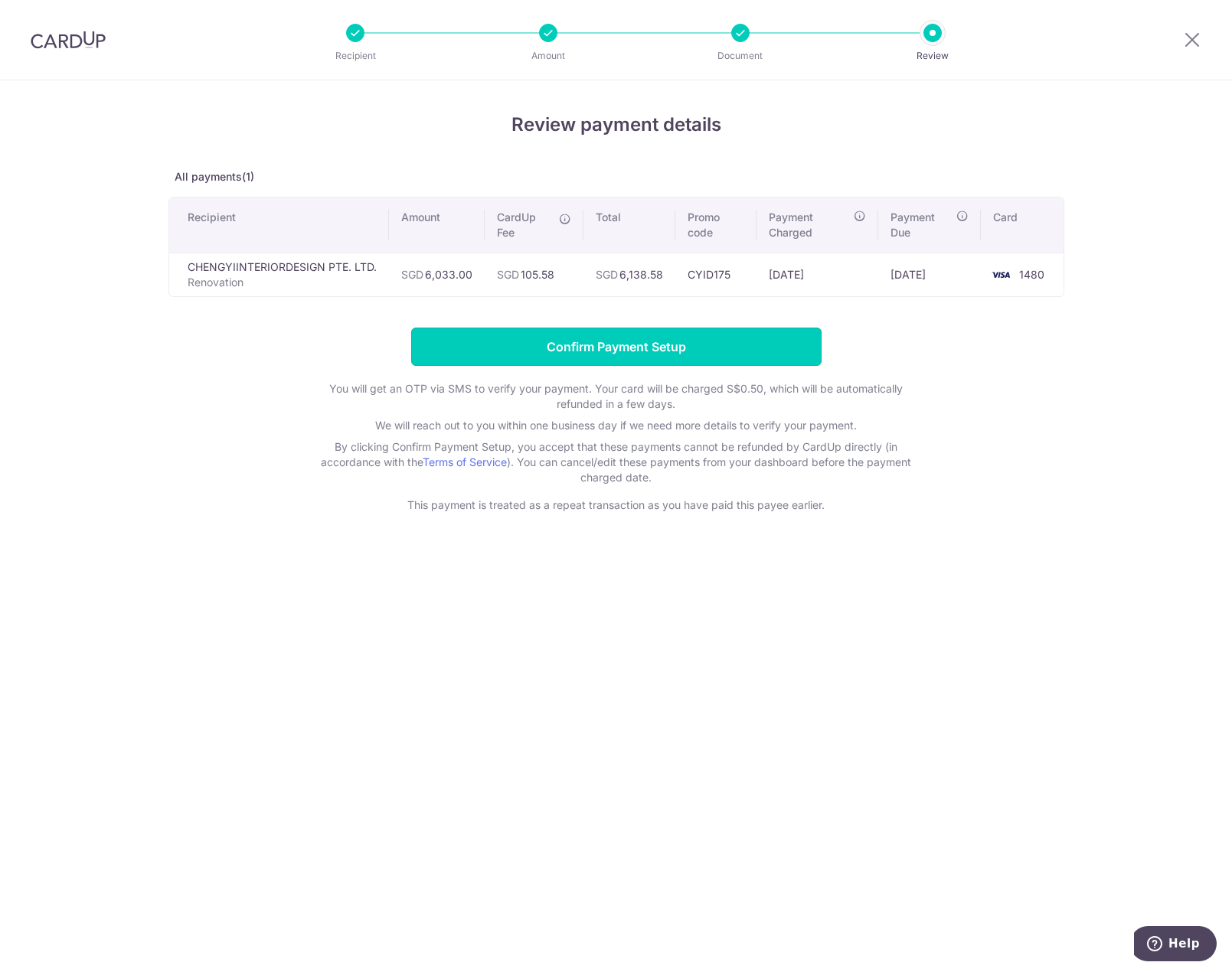
drag, startPoint x: 628, startPoint y: 351, endPoint x: 673, endPoint y: 304, distance: 65.1
click at [696, 414] on form "Confirm Payment Setup You will get an OTP via SMS to verify your payment. Your …" at bounding box center [616, 420] width 895 height 185
click at [603, 361] on input "Confirm Payment Setup" at bounding box center [616, 346] width 411 height 38
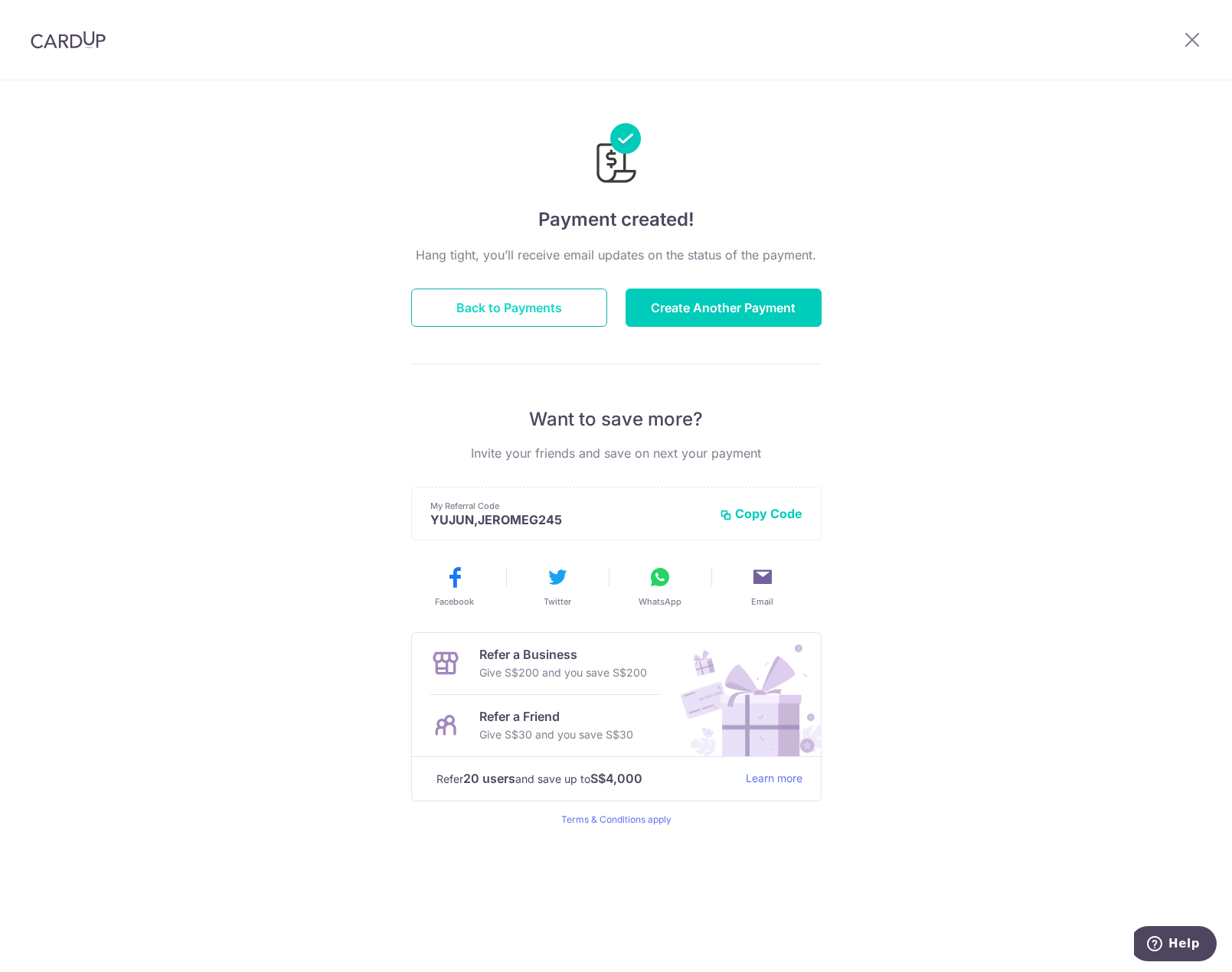
click at [554, 313] on button "Back to Payments" at bounding box center [509, 307] width 196 height 38
